Goal: Task Accomplishment & Management: Complete application form

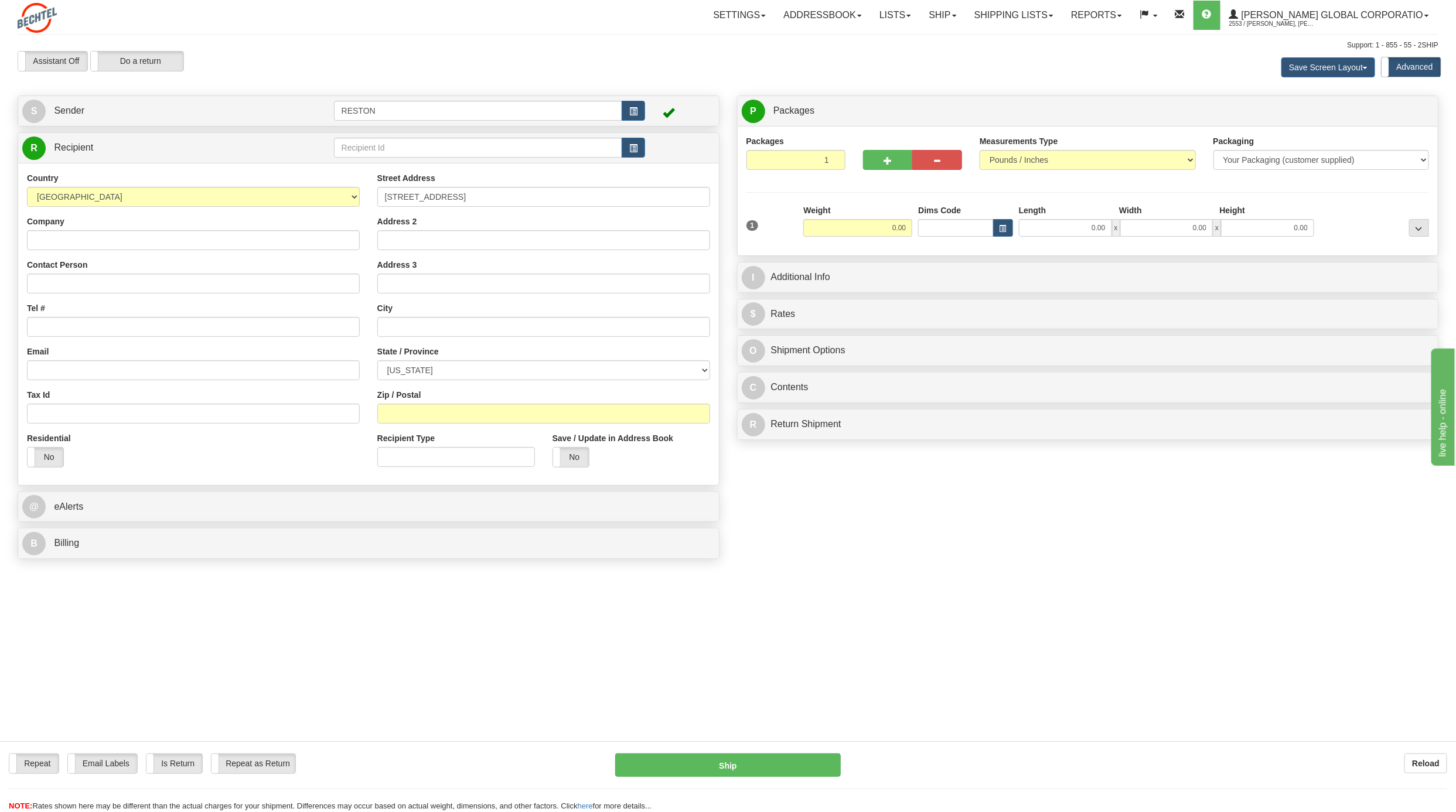
type input "[STREET_ADDRESS]"
click at [446, 333] on input "text" at bounding box center [543, 327] width 333 height 20
type input "[PERSON_NAME]"
drag, startPoint x: 228, startPoint y: 623, endPoint x: 314, endPoint y: 526, distance: 129.6
click at [228, 622] on div "Repeat Repeat Email Labels Email Labels Edit Is Return Is Return Repeat as Retu…" at bounding box center [728, 595] width 1421 height 60
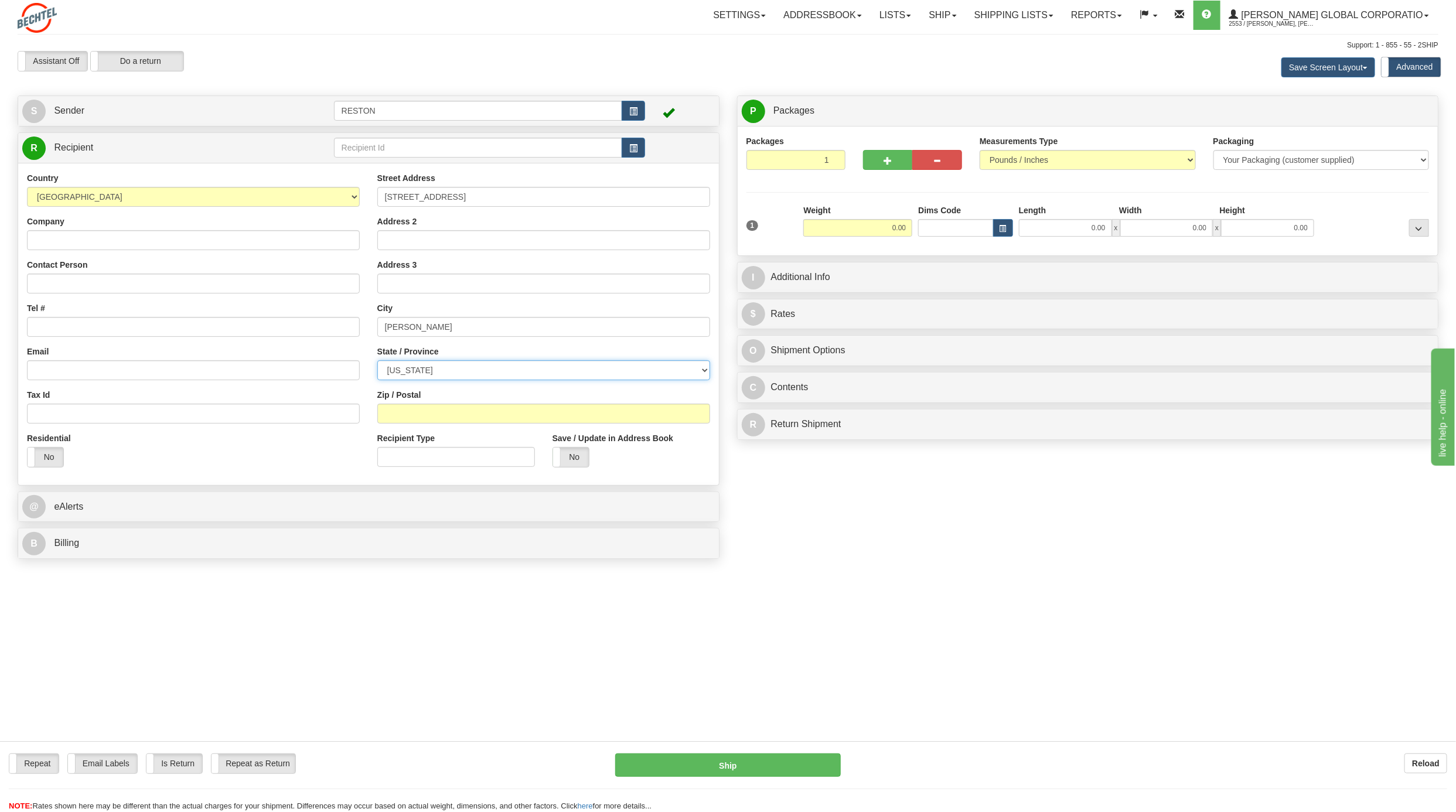
click at [440, 368] on select "[US_STATE] [US_STATE] [US_STATE] [US_STATE] Armed Forces America Armed Forces E…" at bounding box center [543, 370] width 333 height 20
select select "[GEOGRAPHIC_DATA]"
click at [440, 368] on select "[US_STATE] [US_STATE] [US_STATE] [US_STATE] Armed Forces America Armed Forces E…" at bounding box center [543, 370] width 333 height 20
click at [432, 417] on input "Zip / Postal" at bounding box center [543, 414] width 333 height 20
type input "78359"
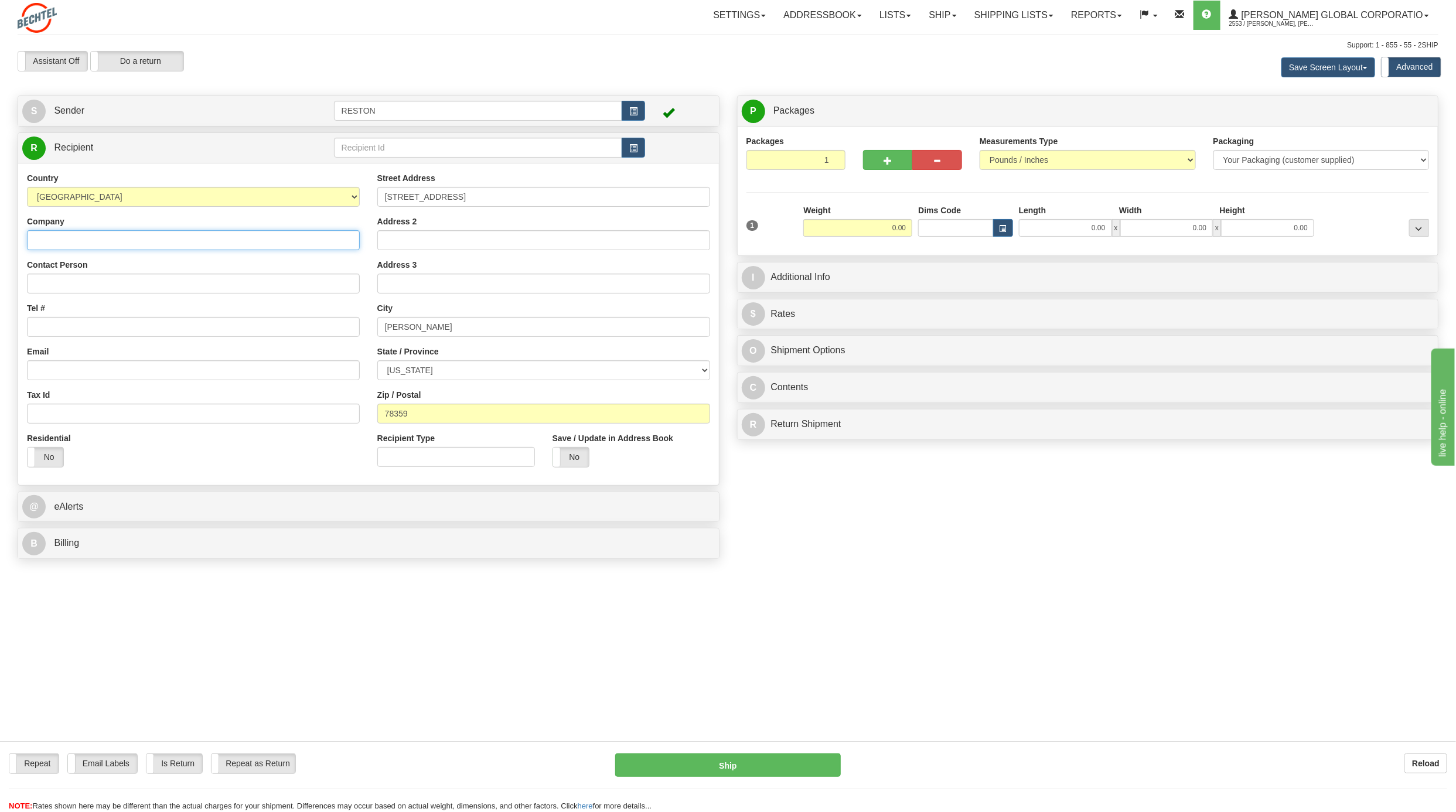
click at [147, 243] on input "Company" at bounding box center [193, 240] width 333 height 20
type input "[PERSON_NAME]"
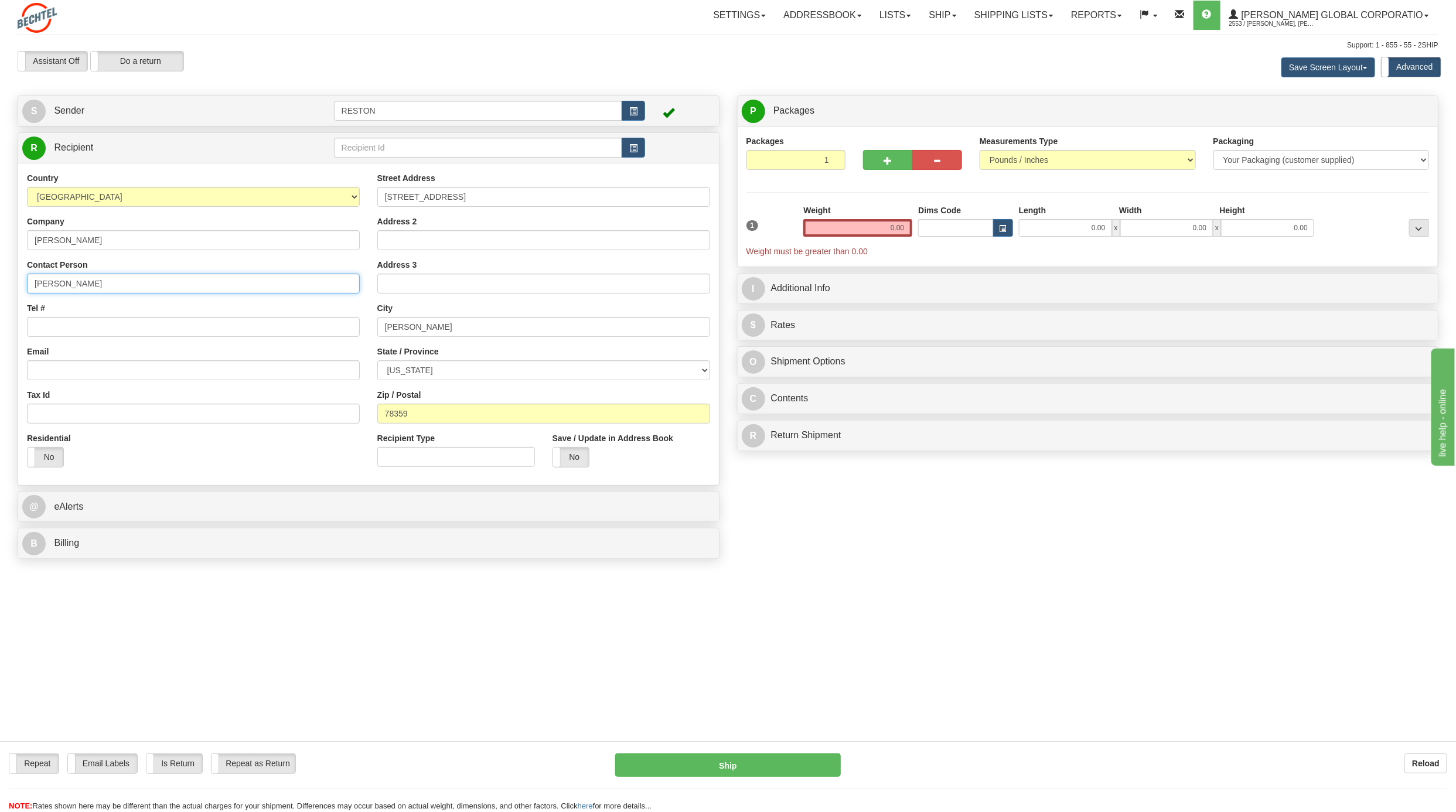
type input "[PERSON_NAME]"
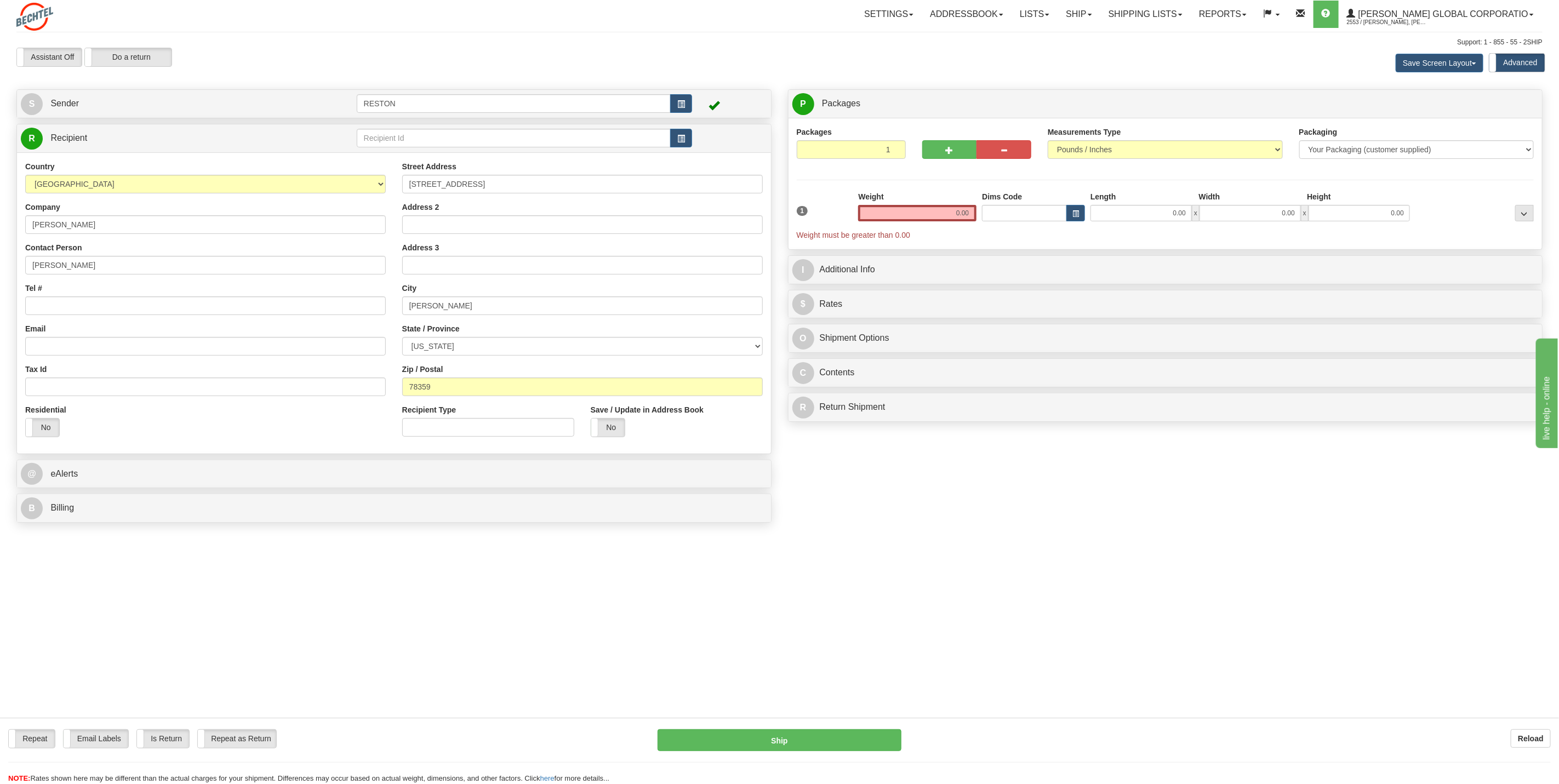
click at [152, 297] on div "Tel #" at bounding box center [205, 298] width 361 height 32
click at [148, 301] on input "Tel #" at bounding box center [205, 306] width 361 height 19
click at [87, 344] on input "Email" at bounding box center [205, 346] width 361 height 19
paste input "[EMAIL_ADDRESS][PERSON_NAME][DOMAIN_NAME]"
type input "[EMAIL_ADDRESS][PERSON_NAME][DOMAIN_NAME]"
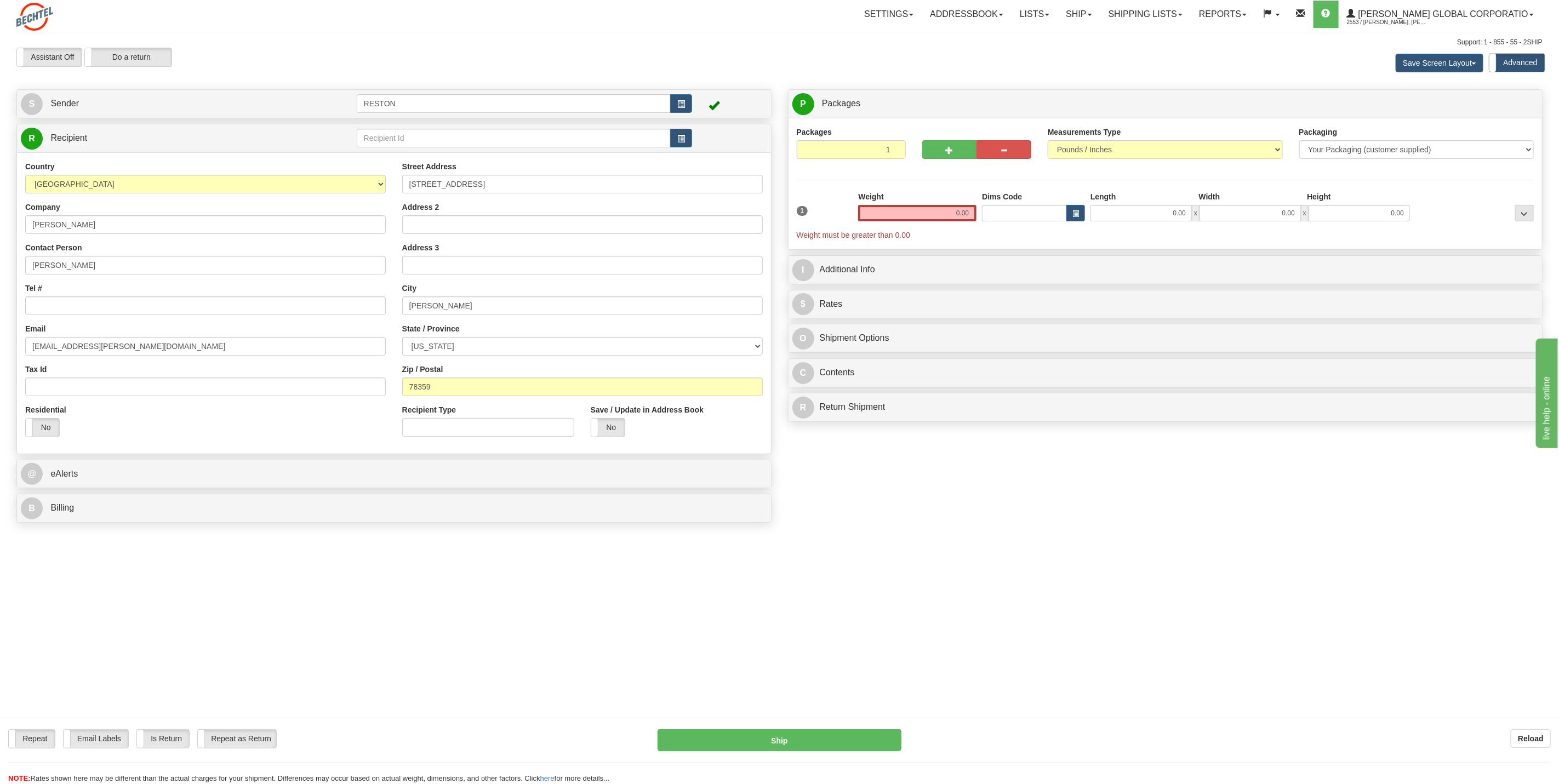
click at [78, 286] on div "Tel #" at bounding box center [205, 298] width 361 height 32
click at [79, 318] on div "Country [GEOGRAPHIC_DATA] [GEOGRAPHIC_DATA] [GEOGRAPHIC_DATA] [GEOGRAPHIC_DATA]…" at bounding box center [206, 303] width 377 height 284
click at [79, 311] on input "Tel #" at bounding box center [205, 306] width 361 height 19
paste input "[PHONE_NUMBER]"
drag, startPoint x: 38, startPoint y: 306, endPoint x: -120, endPoint y: 278, distance: 160.5
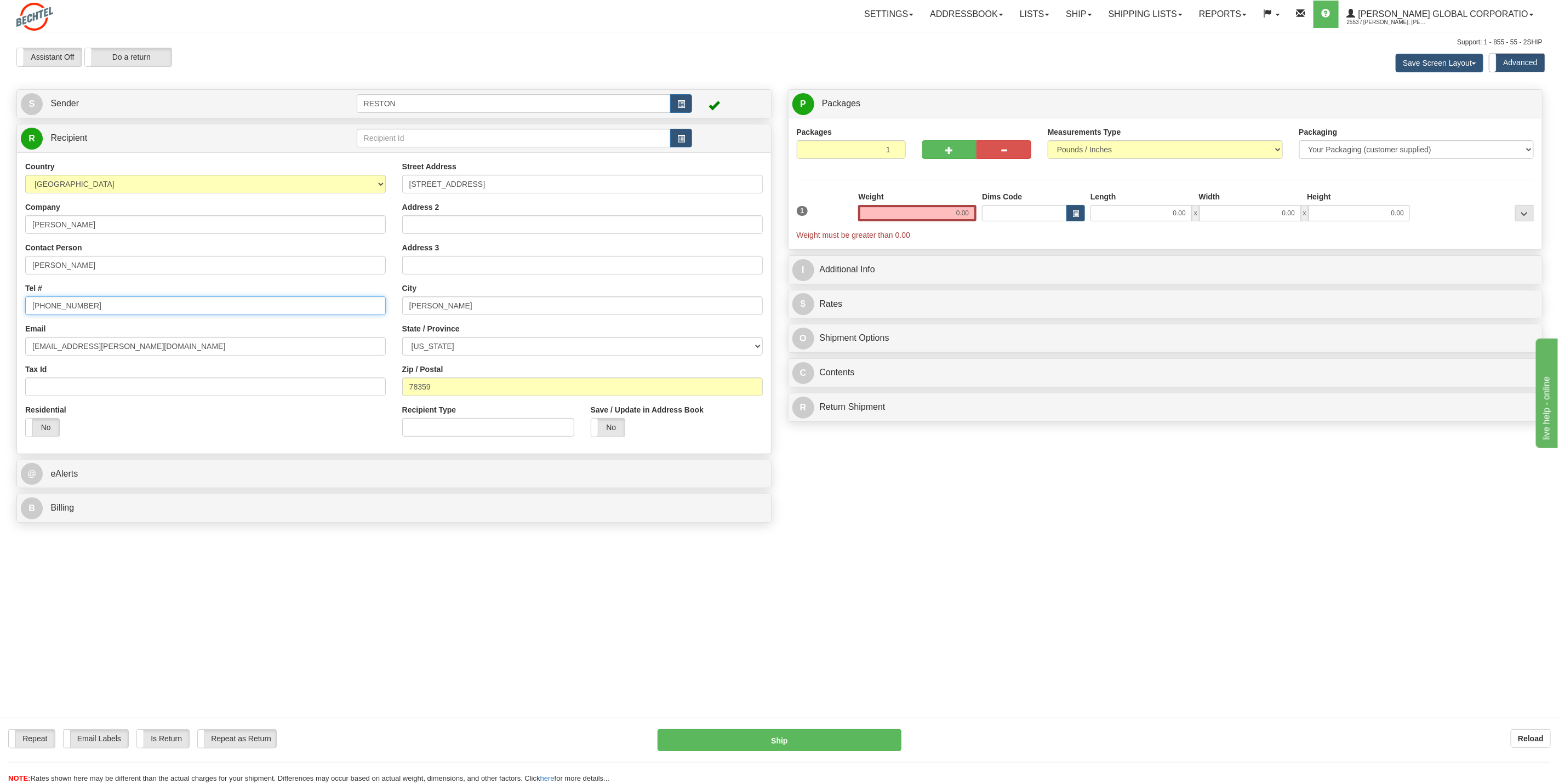
click at [0, 278] on html "Training Course Close Toggle navigation Settings Shipping Preferences New Sende…" at bounding box center [779, 392] width 1559 height 784
type input "3614134100"
drag, startPoint x: 895, startPoint y: 214, endPoint x: 990, endPoint y: 220, distance: 95.2
click at [990, 218] on div "1 Weight 0.00 Dims Code 0.00" at bounding box center [1165, 215] width 743 height 49
type input "1.00"
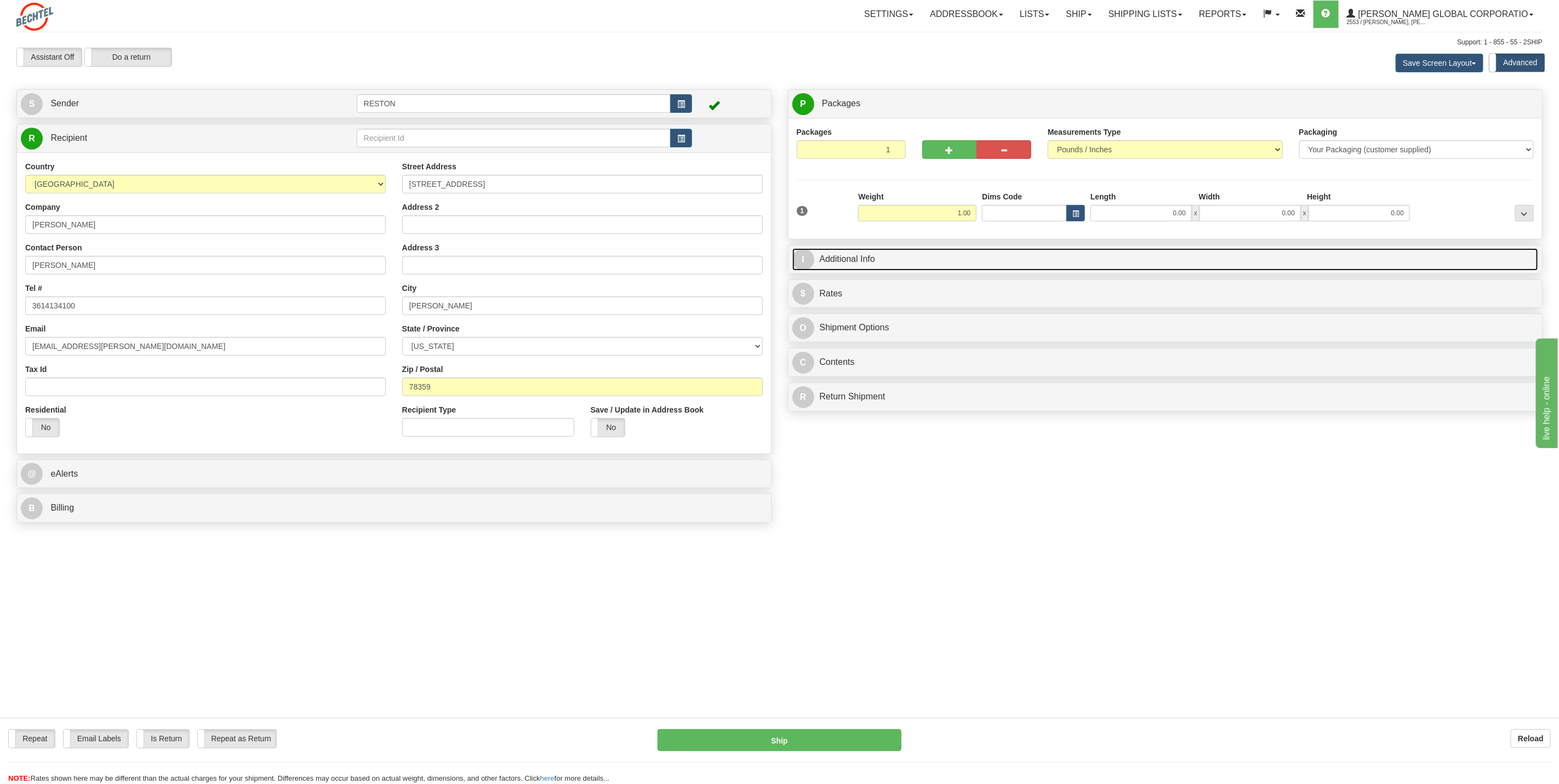
click at [870, 263] on link "I Additional Info" at bounding box center [1165, 259] width 746 height 23
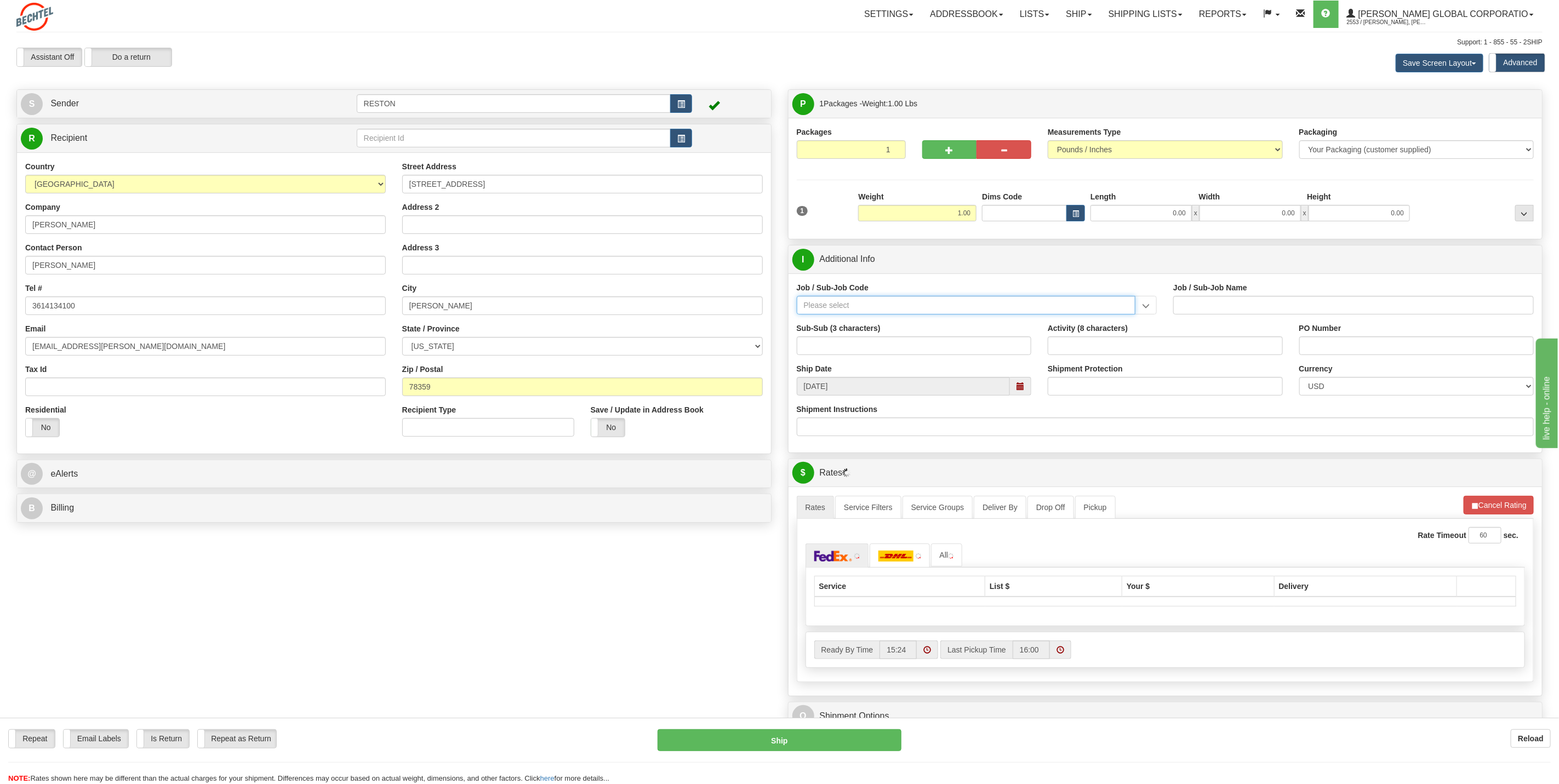
click at [852, 306] on input "Job / Sub-Job Code" at bounding box center [967, 305] width 339 height 19
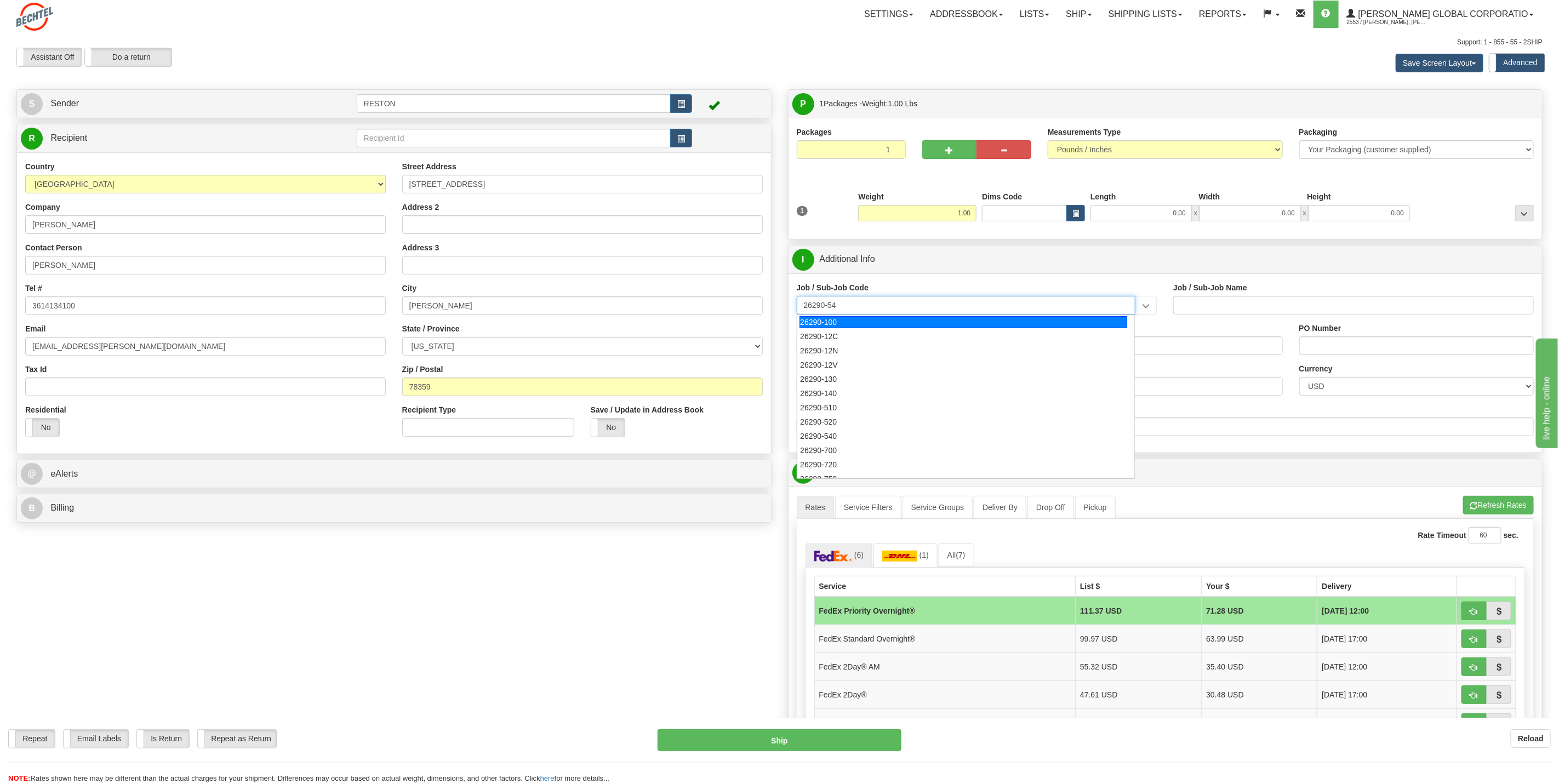
type input "26290-540"
click at [844, 325] on div "26290-540" at bounding box center [963, 322] width 328 height 12
type input "[DATE] LIQUEFACTION STAGE 3 EPC - CRAFT L"
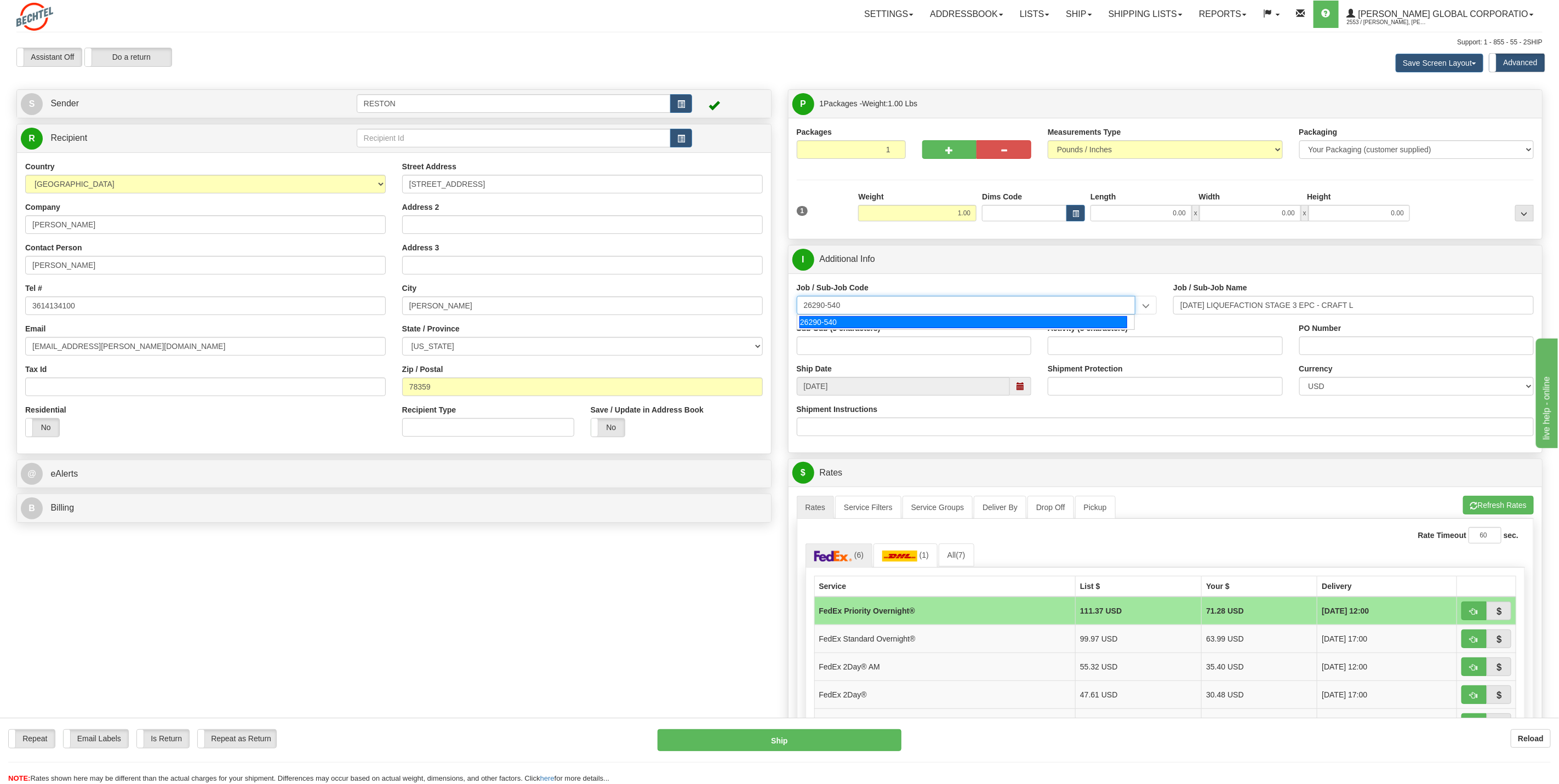
type input "26290-540"
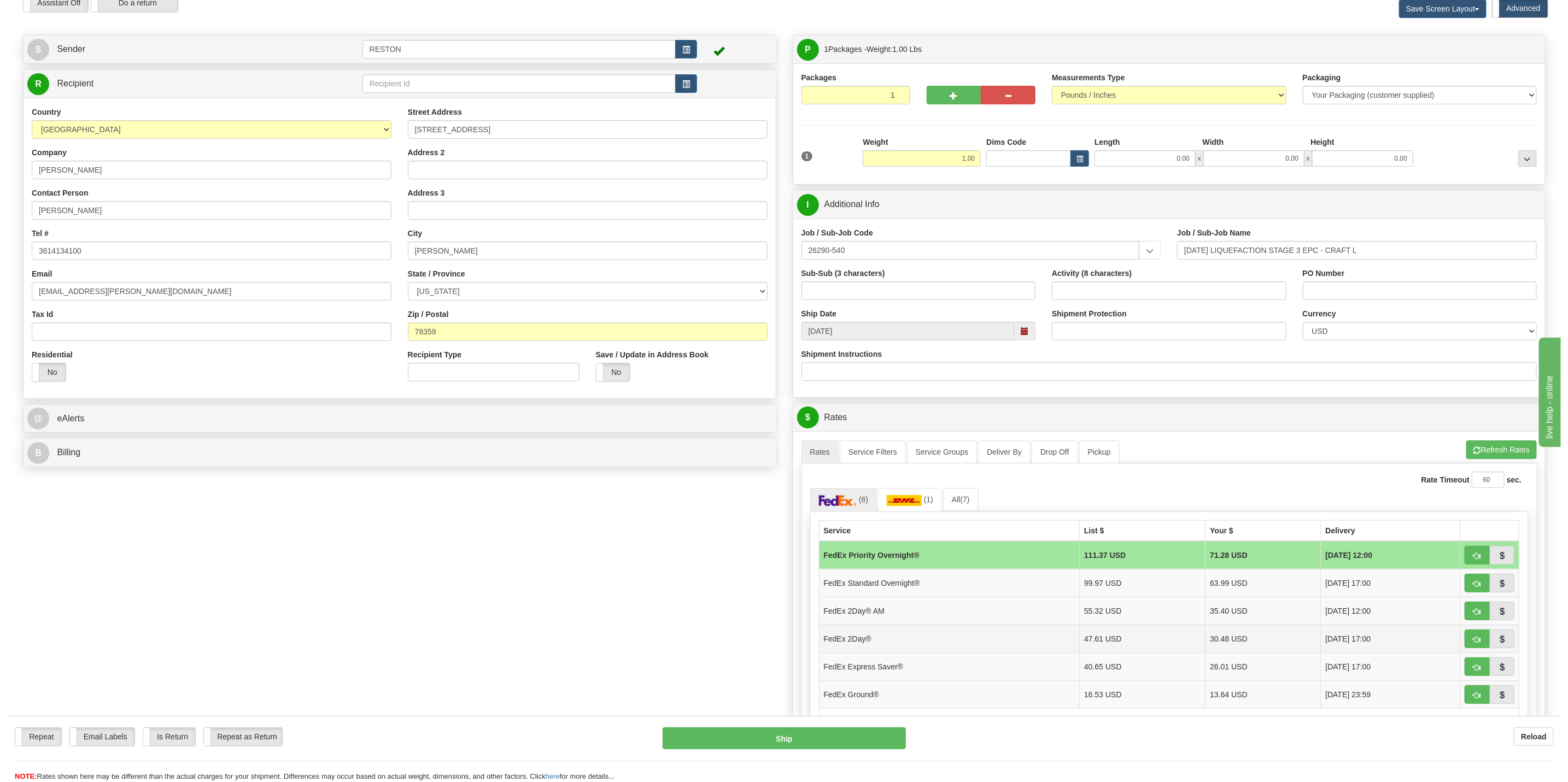
scroll to position [82, 0]
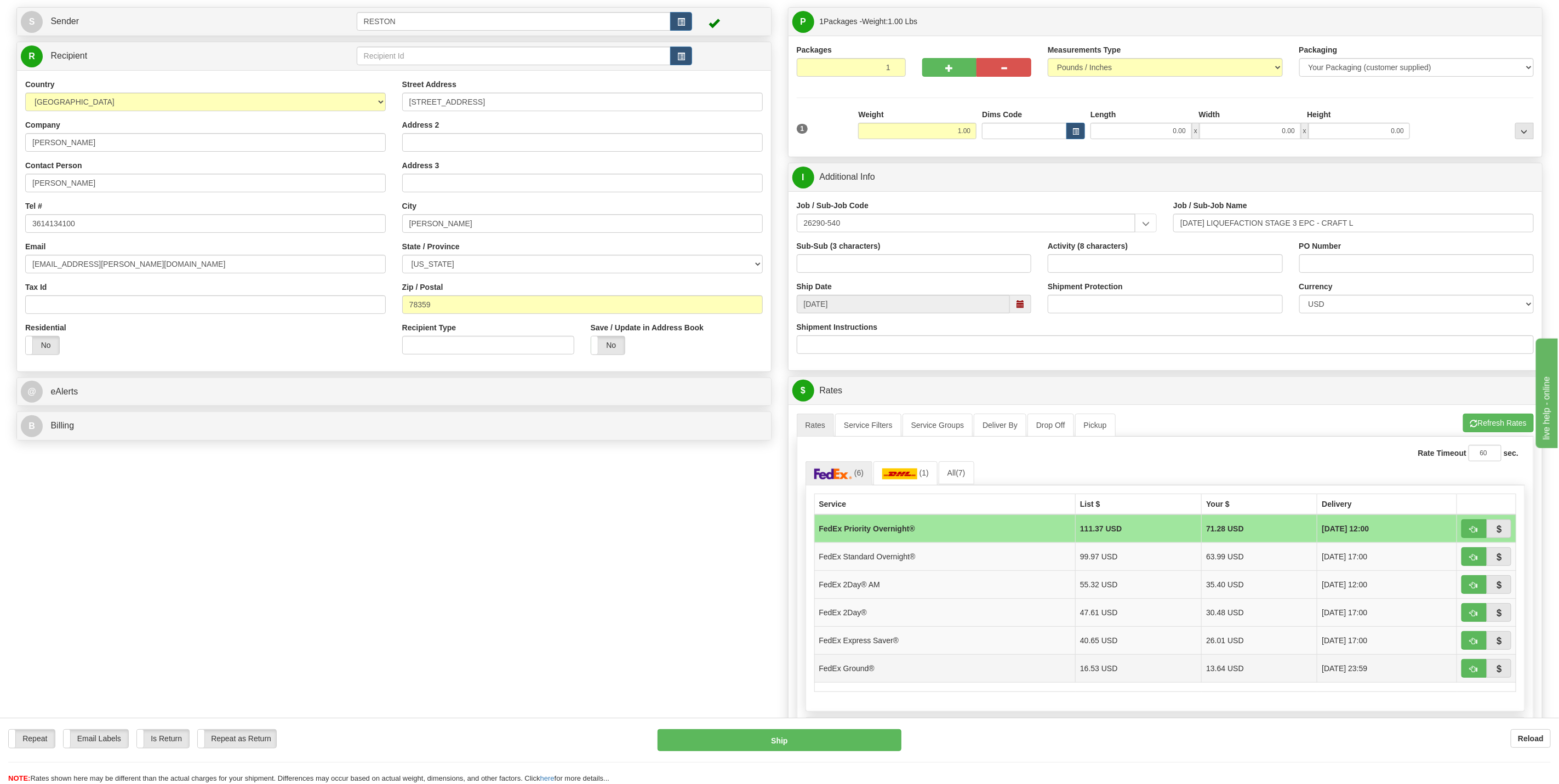
click at [899, 676] on td "FedEx Ground®" at bounding box center [945, 668] width 261 height 28
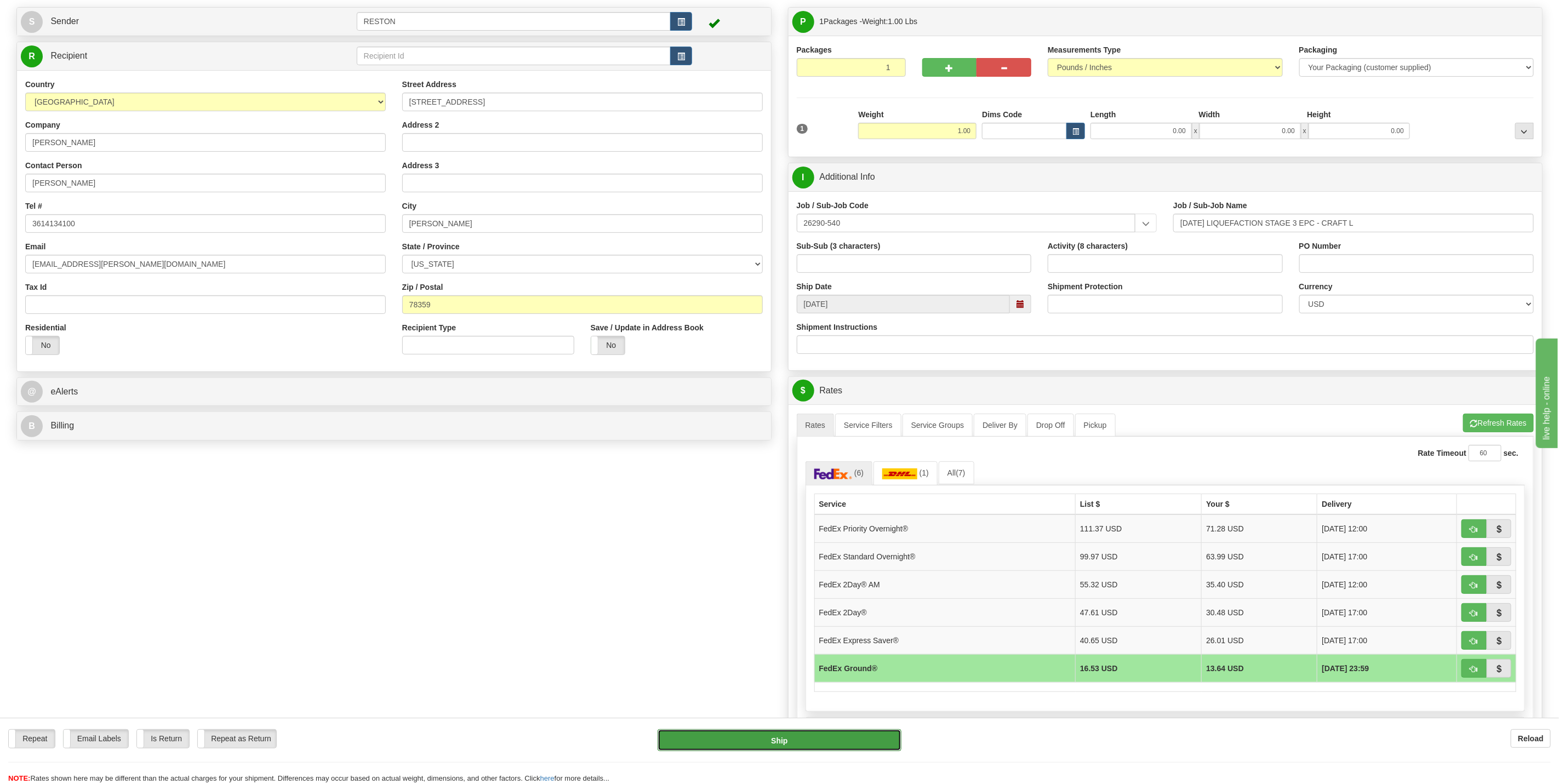
click at [725, 744] on button "Ship" at bounding box center [779, 740] width 243 height 22
type input "92"
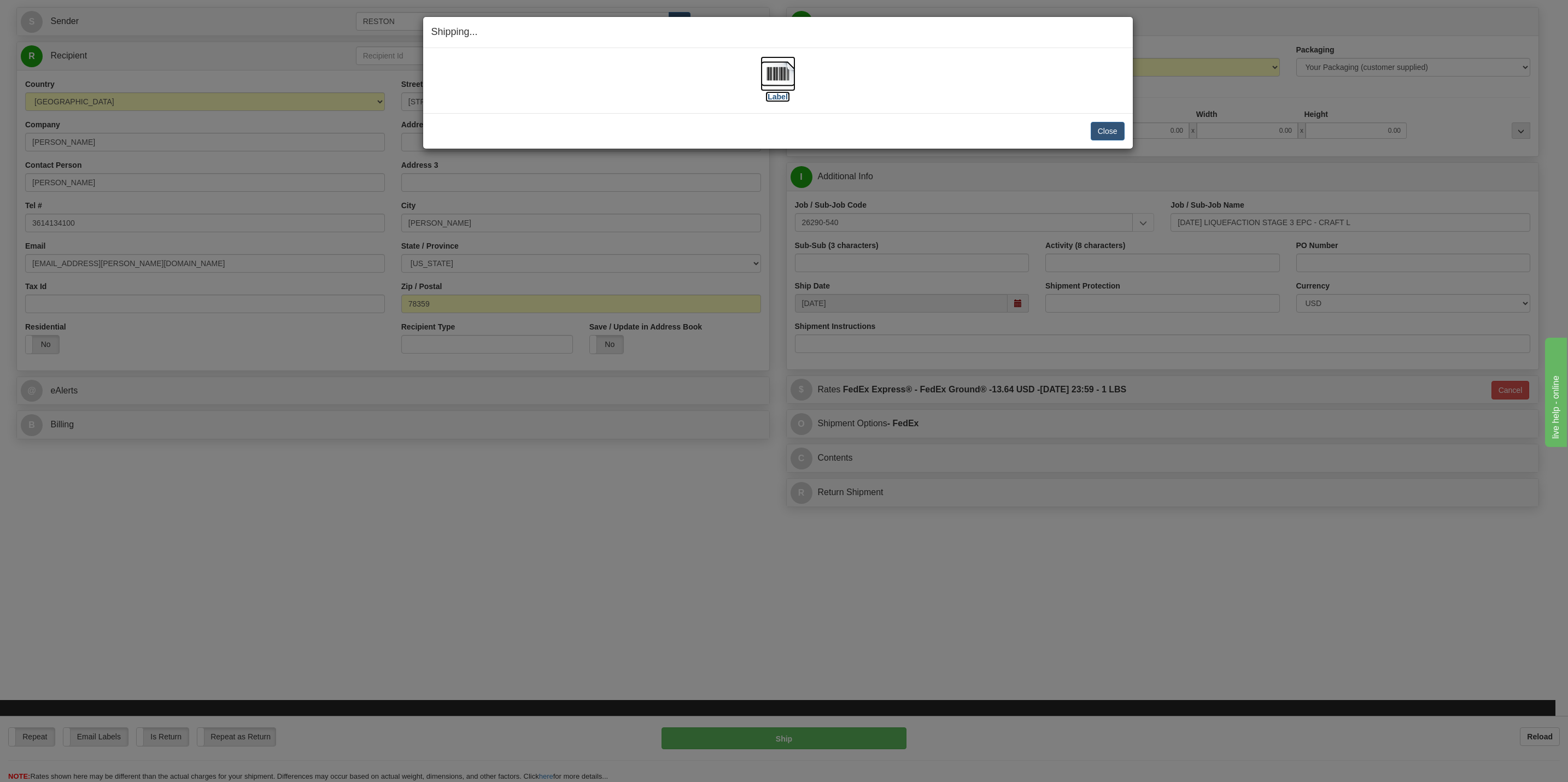
click at [775, 71] on img at bounding box center [777, 74] width 35 height 35
